Goal: Find contact information: Find contact information

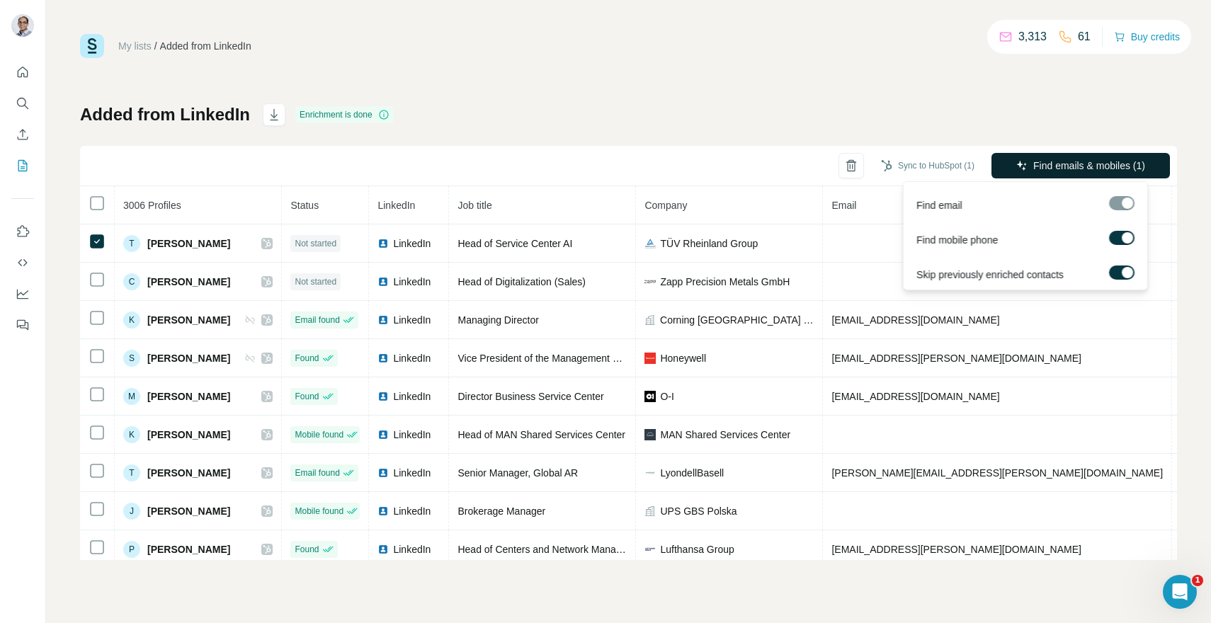
click at [1022, 163] on icon "button" at bounding box center [1022, 165] width 11 height 11
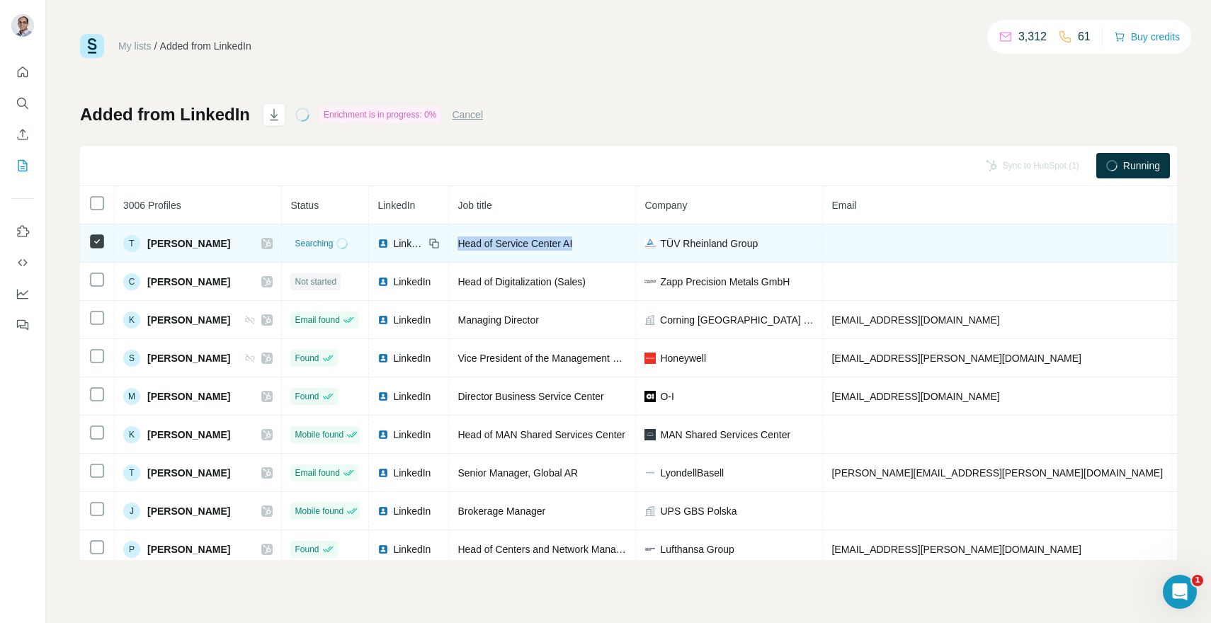
drag, startPoint x: 448, startPoint y: 240, endPoint x: 570, endPoint y: 239, distance: 122.6
click at [570, 239] on div "Head of Service Center AI" at bounding box center [542, 244] width 169 height 14
click at [571, 239] on div "Head of Service Center AI" at bounding box center [542, 244] width 169 height 14
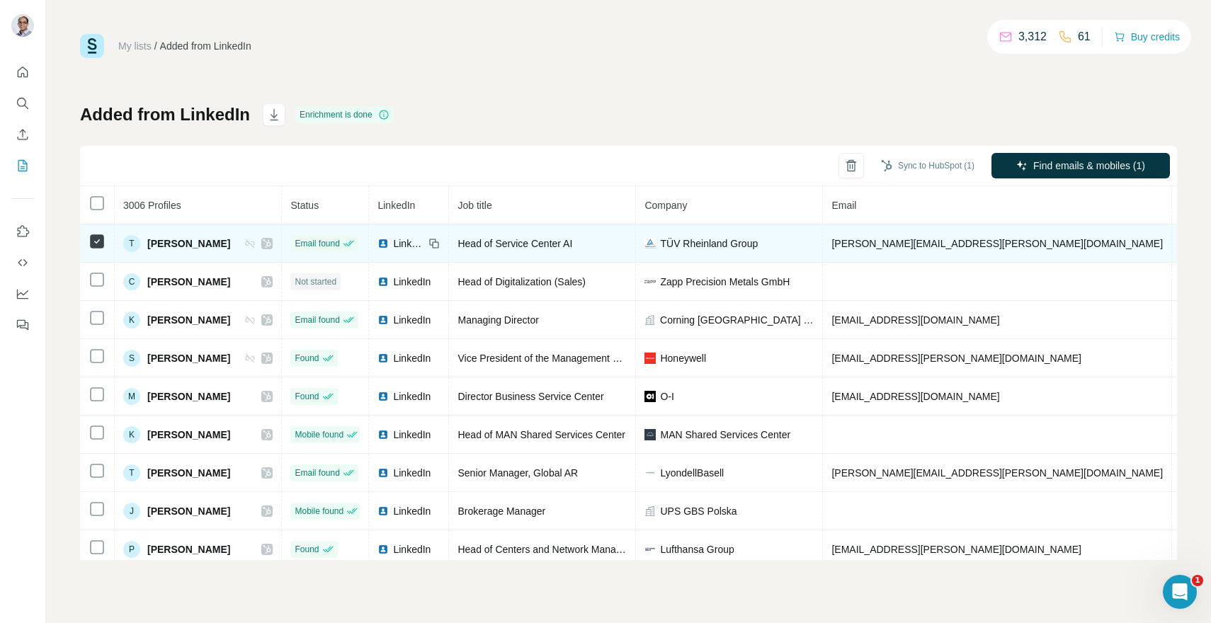
click at [859, 245] on span "[PERSON_NAME][EMAIL_ADDRESS][PERSON_NAME][DOMAIN_NAME]" at bounding box center [998, 243] width 332 height 11
copy span "[PERSON_NAME][EMAIL_ADDRESS][PERSON_NAME][DOMAIN_NAME]"
